Goal: Task Accomplishment & Management: Complete application form

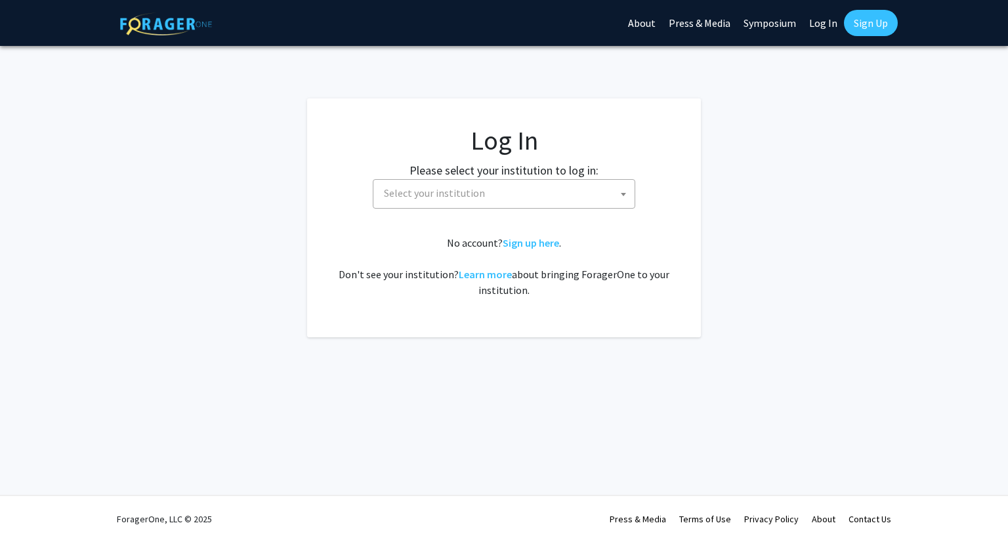
select select
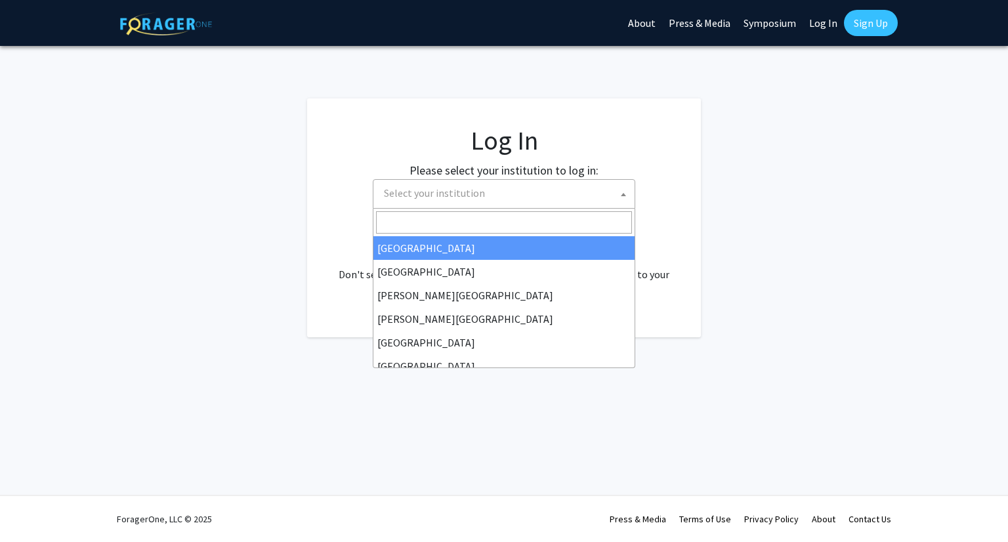
click at [541, 198] on span "Select your institution" at bounding box center [507, 193] width 256 height 27
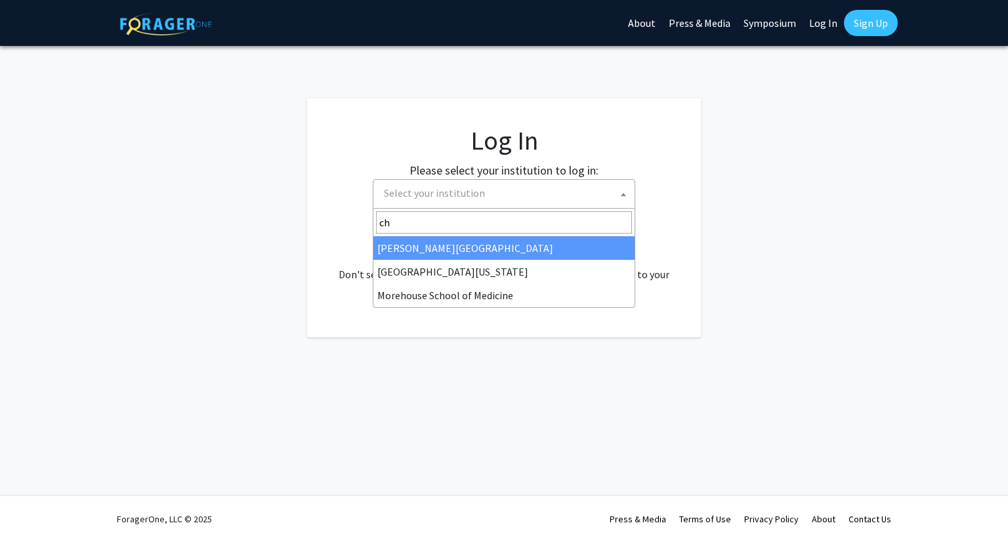
type input "ch"
select select "5"
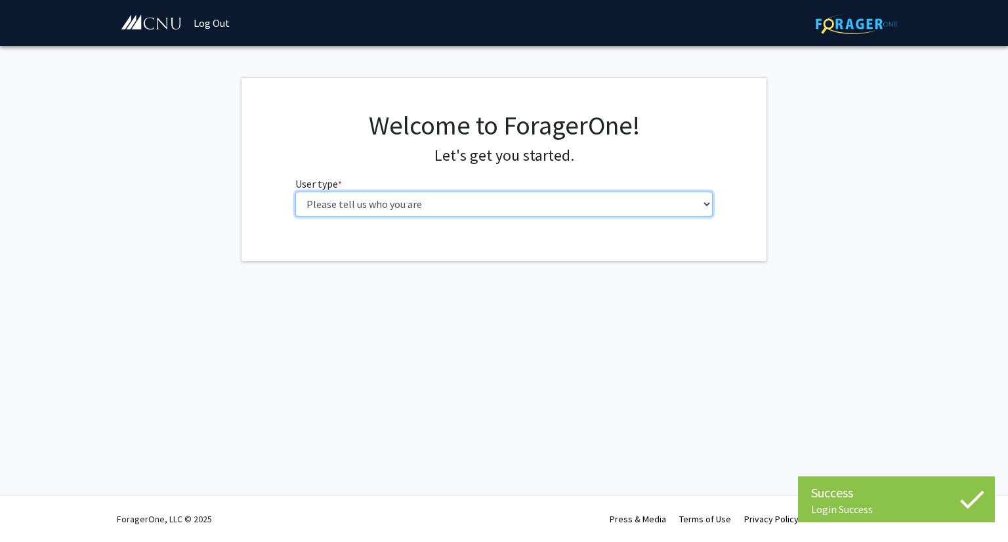
click at [528, 200] on select "Please tell us who you are Undergraduate Student Master's Student Doctoral Cand…" at bounding box center [504, 204] width 418 height 25
select select "1: undergrad"
click at [295, 192] on select "Please tell us who you are Undergraduate Student Master's Student Doctoral Cand…" at bounding box center [504, 204] width 418 height 25
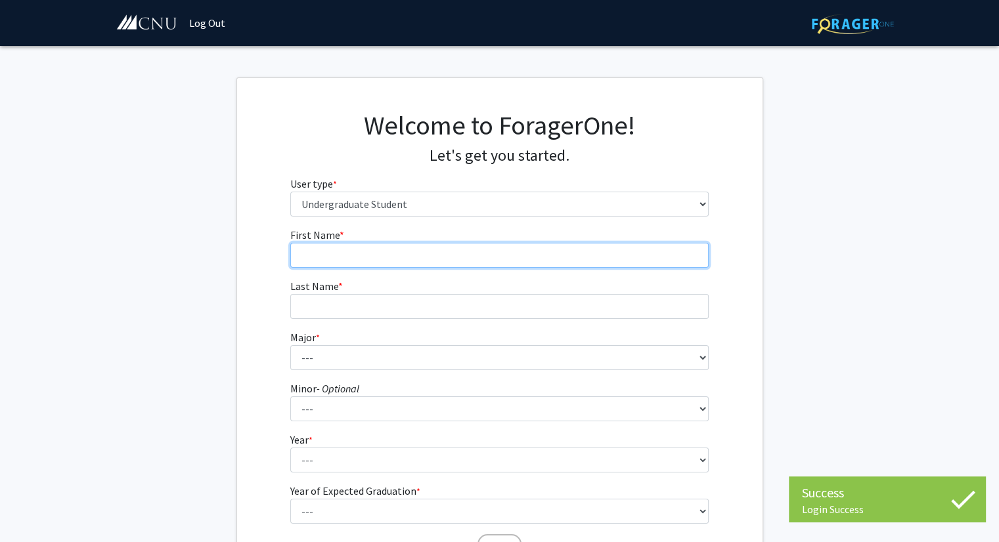
click at [465, 257] on input "First Name * required" at bounding box center [499, 255] width 418 height 25
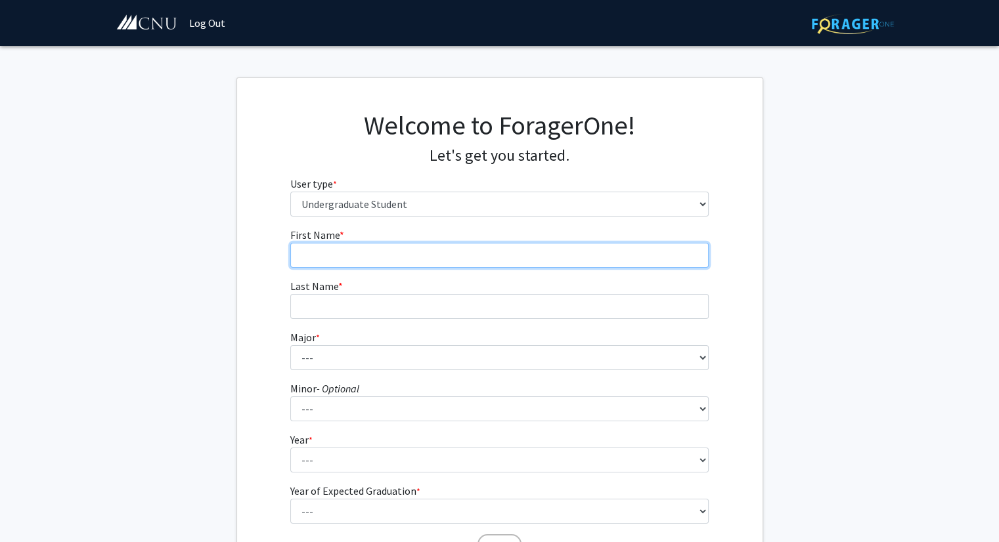
type input "[PERSON_NAME]"
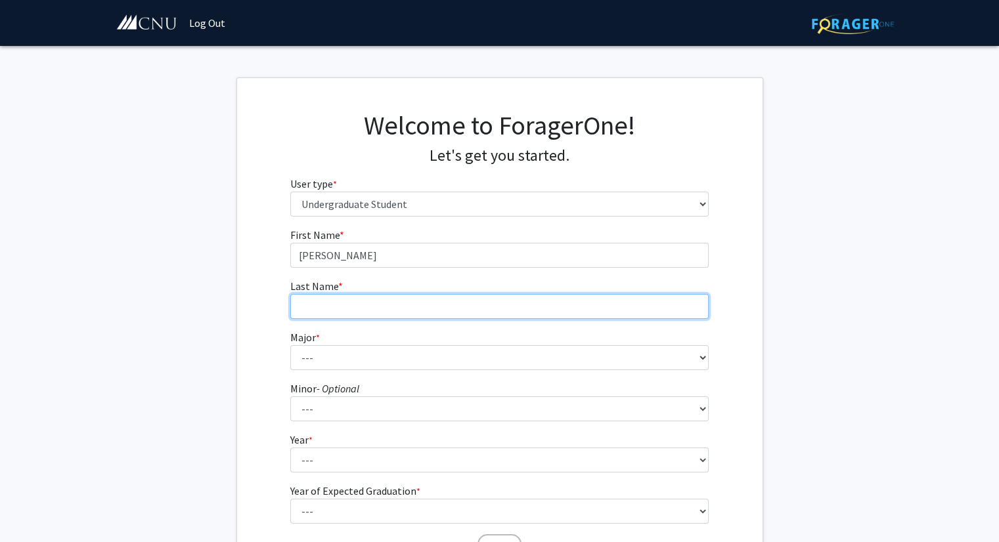
type input "[PERSON_NAME]"
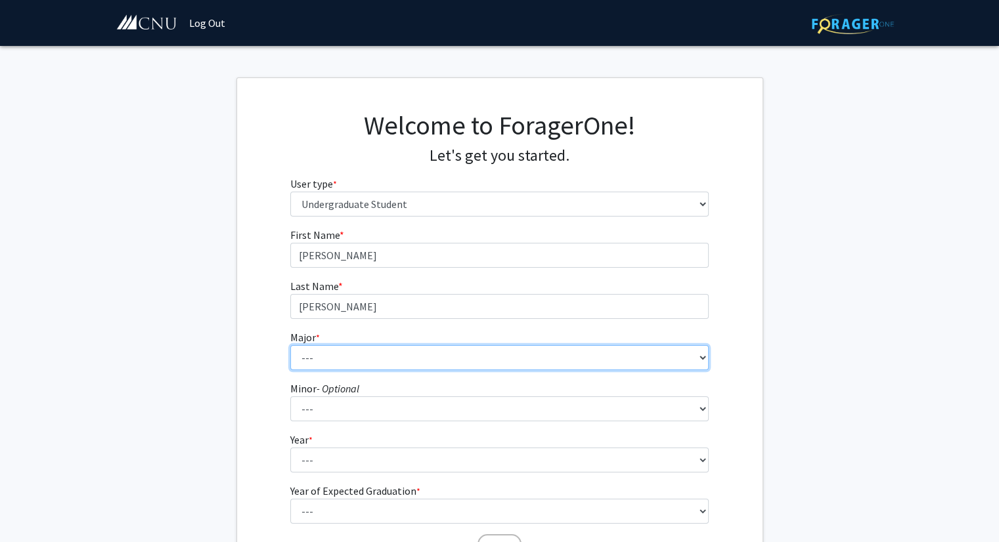
click at [404, 355] on select "--- Accounting Applied Physics Art History Biochemistry Biology Chemistry Class…" at bounding box center [499, 357] width 418 height 25
select select "17: 628"
click at [290, 345] on select "--- Accounting Applied Physics Art History Biochemistry Biology Chemistry Class…" at bounding box center [499, 357] width 418 height 25
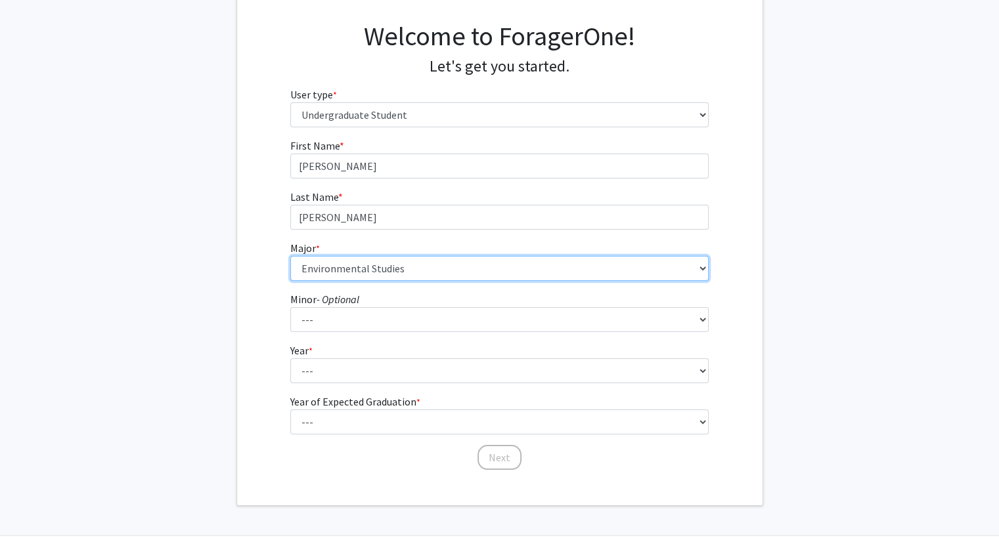
scroll to position [129, 0]
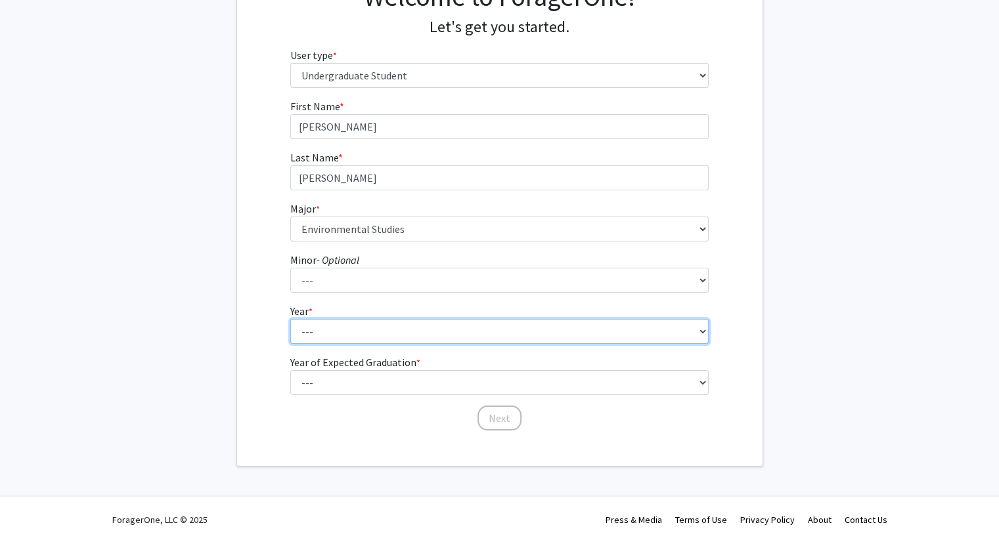
click at [357, 332] on select "--- First-year Sophomore Junior Senior Postbaccalaureate Certificate" at bounding box center [499, 331] width 418 height 25
select select "1: first-year"
click at [290, 319] on select "--- First-year Sophomore Junior Senior Postbaccalaureate Certificate" at bounding box center [499, 331] width 418 height 25
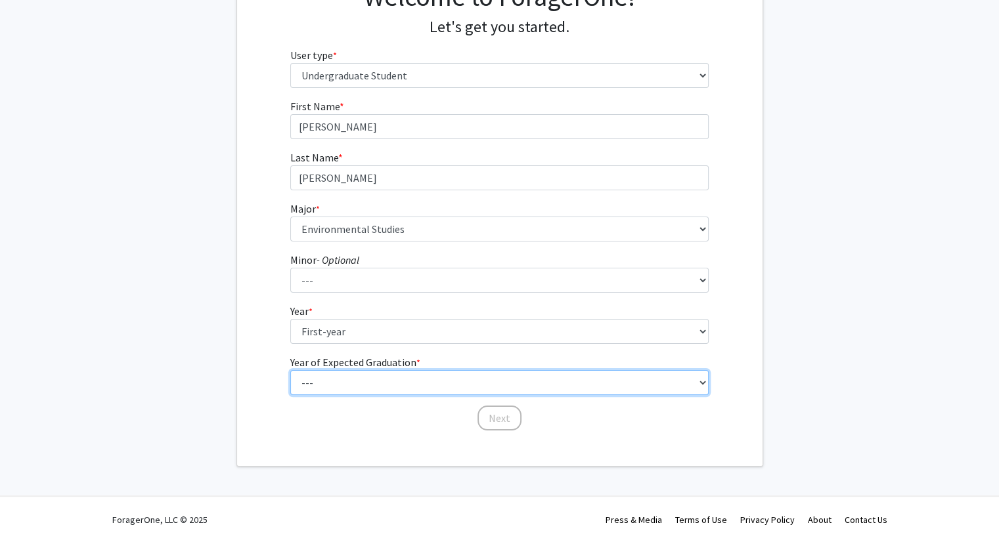
click at [357, 387] on select "--- 2025 2026 2027 2028 2029 2030 2031 2032 2033 2034" at bounding box center [499, 382] width 418 height 25
select select "5: 2029"
click at [290, 370] on select "--- 2025 2026 2027 2028 2029 2030 2031 2032 2033 2034" at bounding box center [499, 382] width 418 height 25
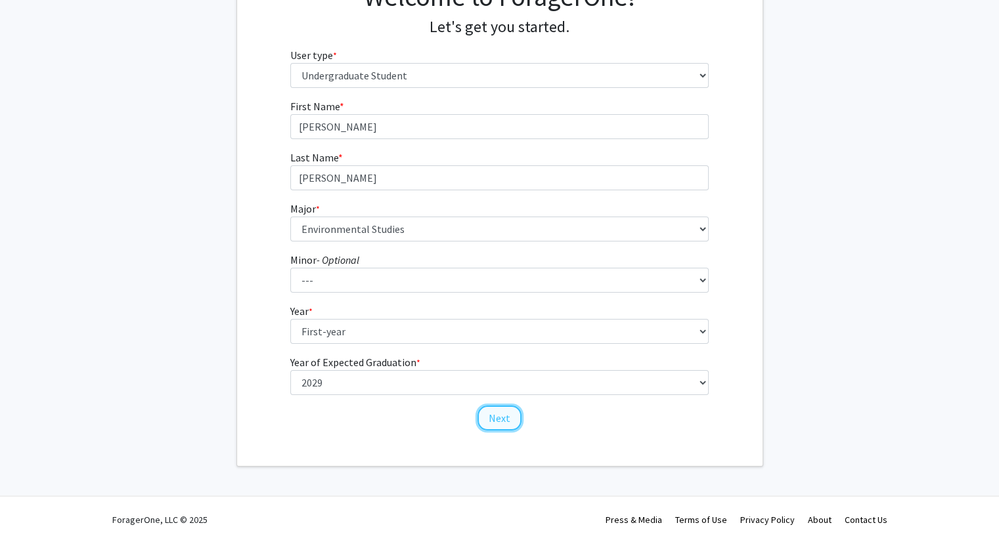
click at [493, 410] on button "Next" at bounding box center [499, 418] width 44 height 25
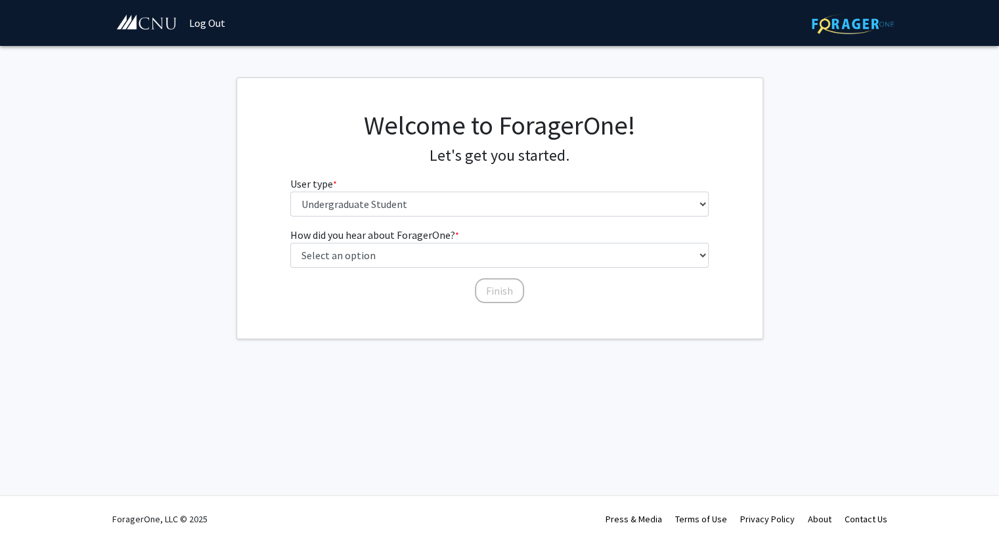
scroll to position [0, 0]
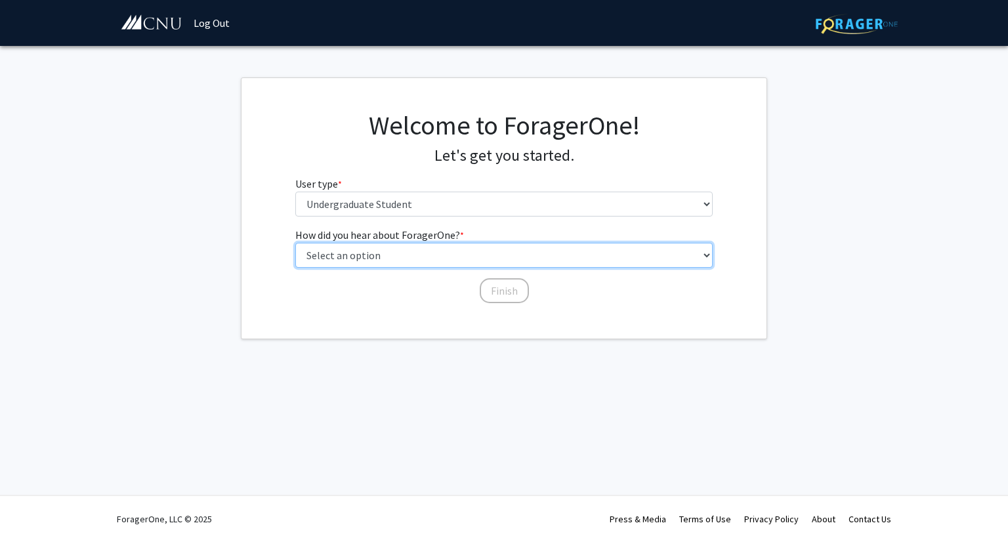
click at [446, 250] on select "Select an option Peer/student recommendation Faculty/staff recommendation Unive…" at bounding box center [504, 255] width 418 height 25
select select "1: peer_recommendation"
click at [295, 243] on select "Select an option Peer/student recommendation Faculty/staff recommendation Unive…" at bounding box center [504, 255] width 418 height 25
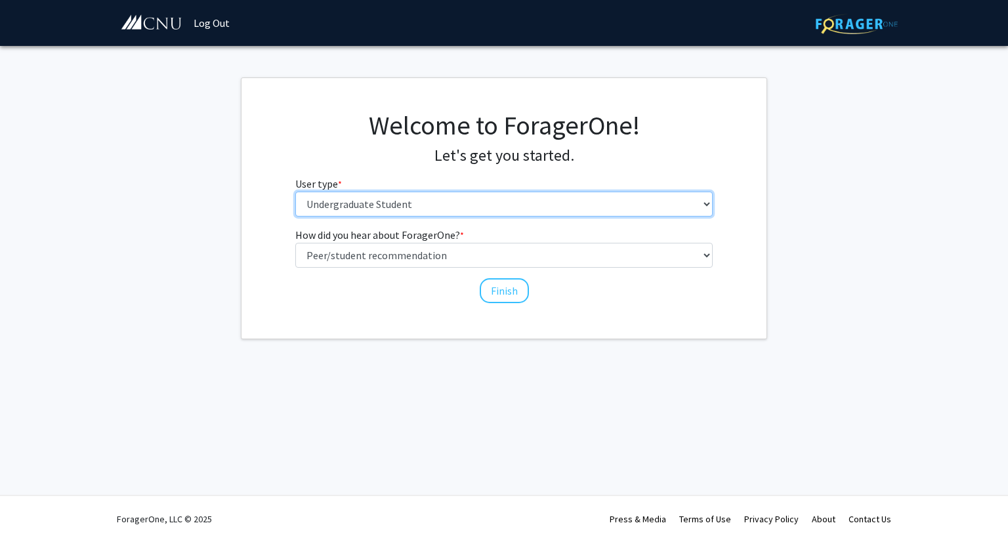
click at [412, 207] on select "Please tell us who you are Undergraduate Student Master's Student Doctoral Cand…" at bounding box center [504, 204] width 418 height 25
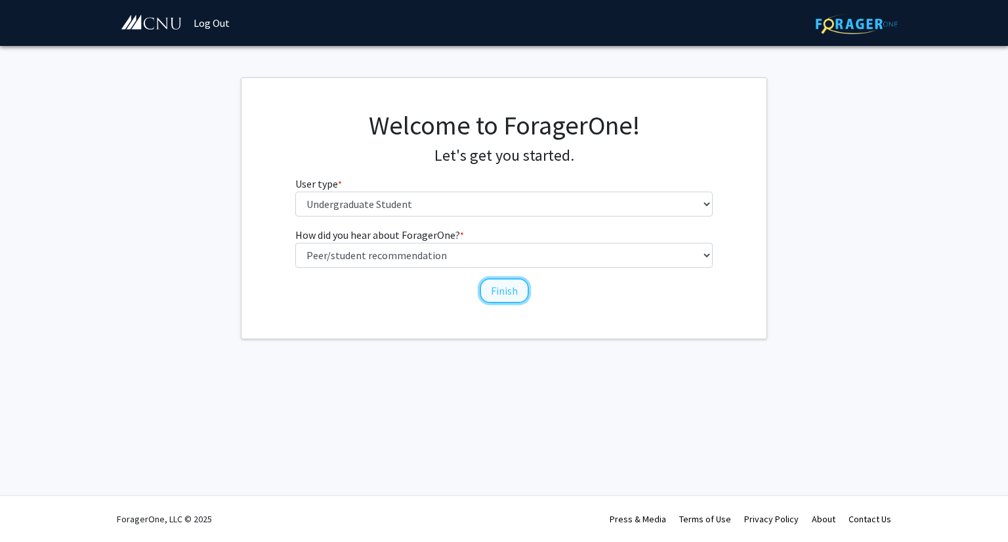
click at [502, 289] on button "Finish" at bounding box center [504, 290] width 49 height 25
